Goal: Information Seeking & Learning: Learn about a topic

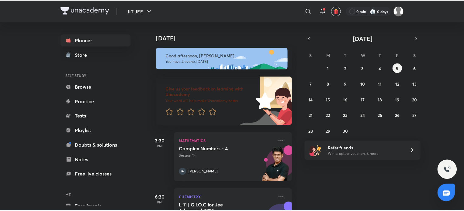
scroll to position [149, 0]
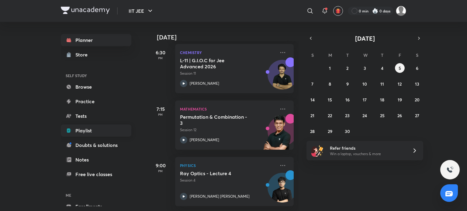
click at [87, 127] on link "Playlist" at bounding box center [96, 131] width 70 height 12
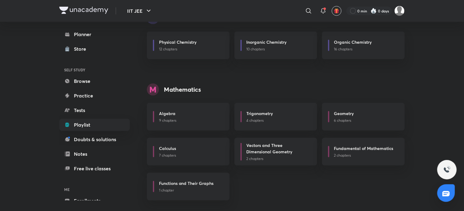
scroll to position [174, 0]
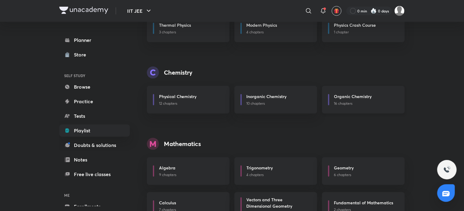
click at [337, 107] on div "Organic Chemistry 16 chapters" at bounding box center [363, 100] width 83 height 28
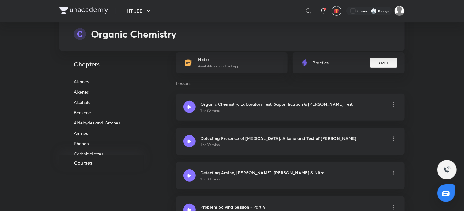
scroll to position [39, 0]
click at [80, 125] on p "Aldehydes and Ketones" at bounding box center [103, 124] width 59 height 5
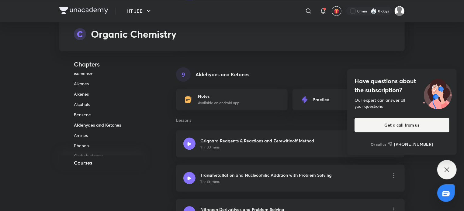
scroll to position [2944, 0]
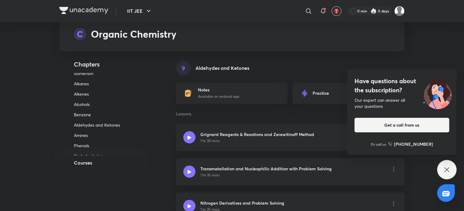
click at [450, 167] on icon at bounding box center [446, 169] width 7 height 7
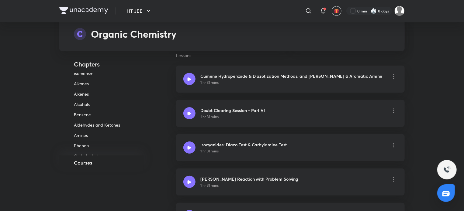
scroll to position [3495, 0]
